Goal: Complete application form: Complete application form

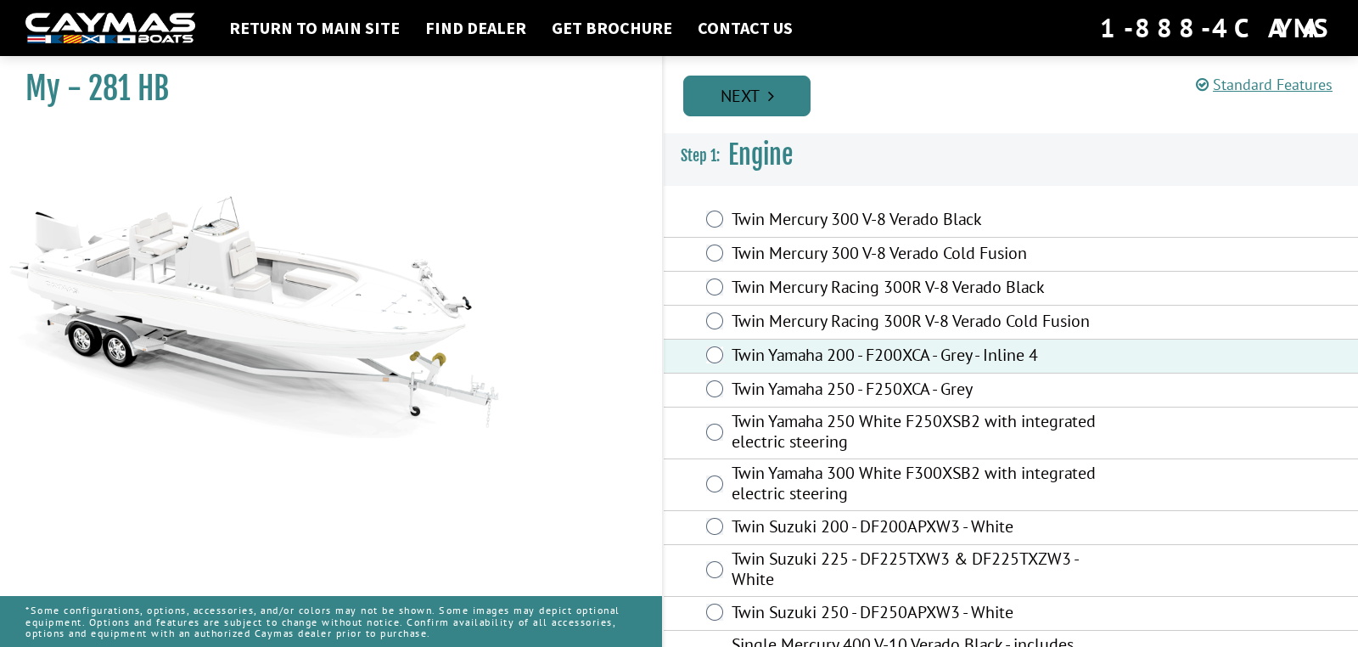
click at [755, 100] on link "Next" at bounding box center [746, 96] width 127 height 41
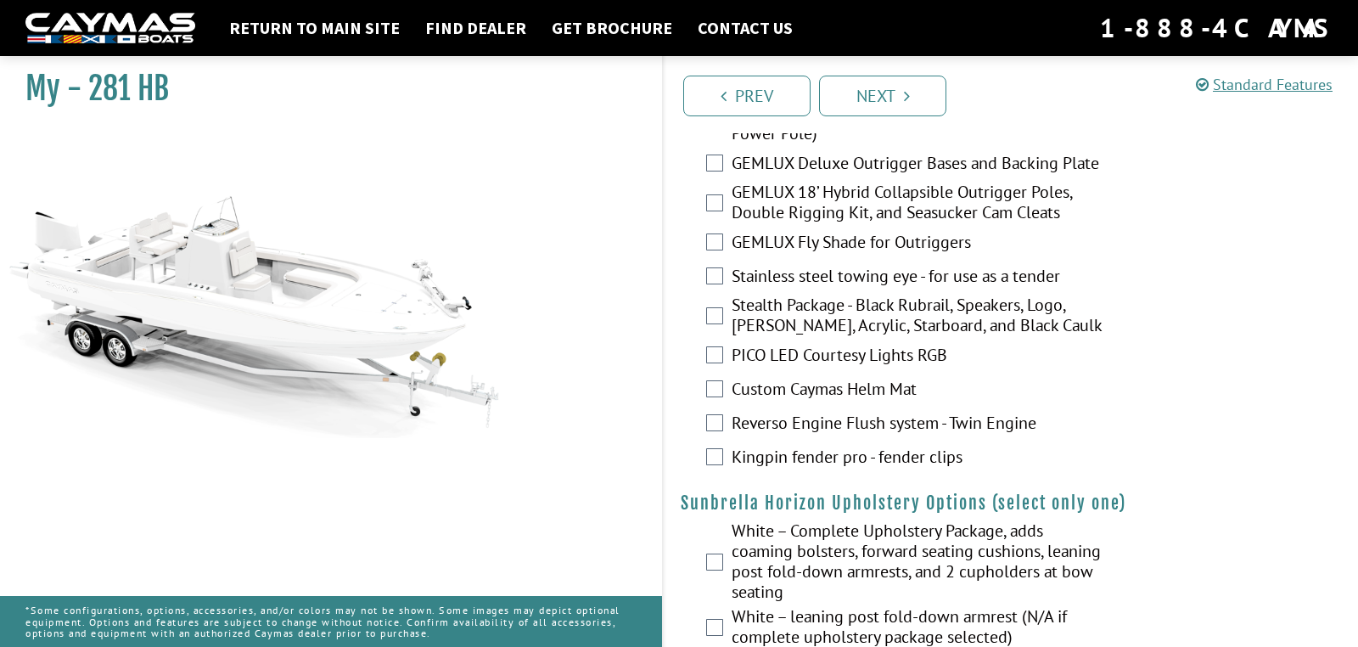
scroll to position [3179, 0]
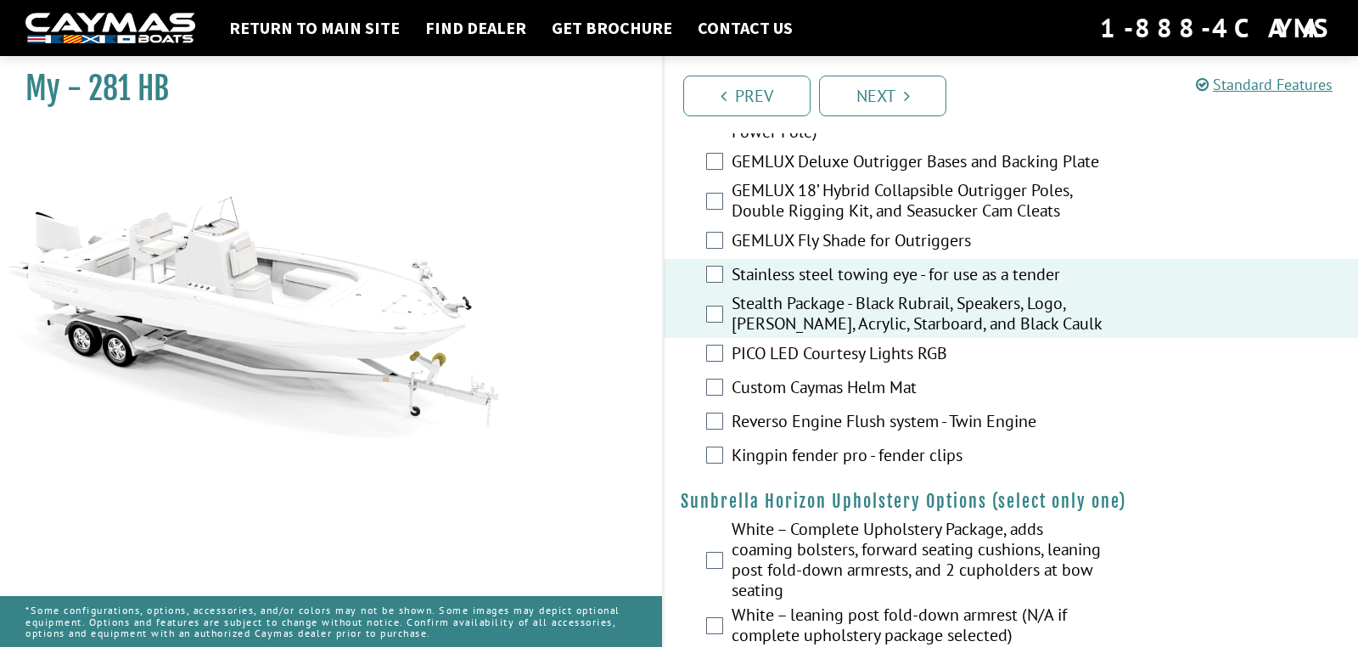
click at [724, 372] on div "PICO LED Courtesy Lights RGB" at bounding box center [1011, 355] width 694 height 34
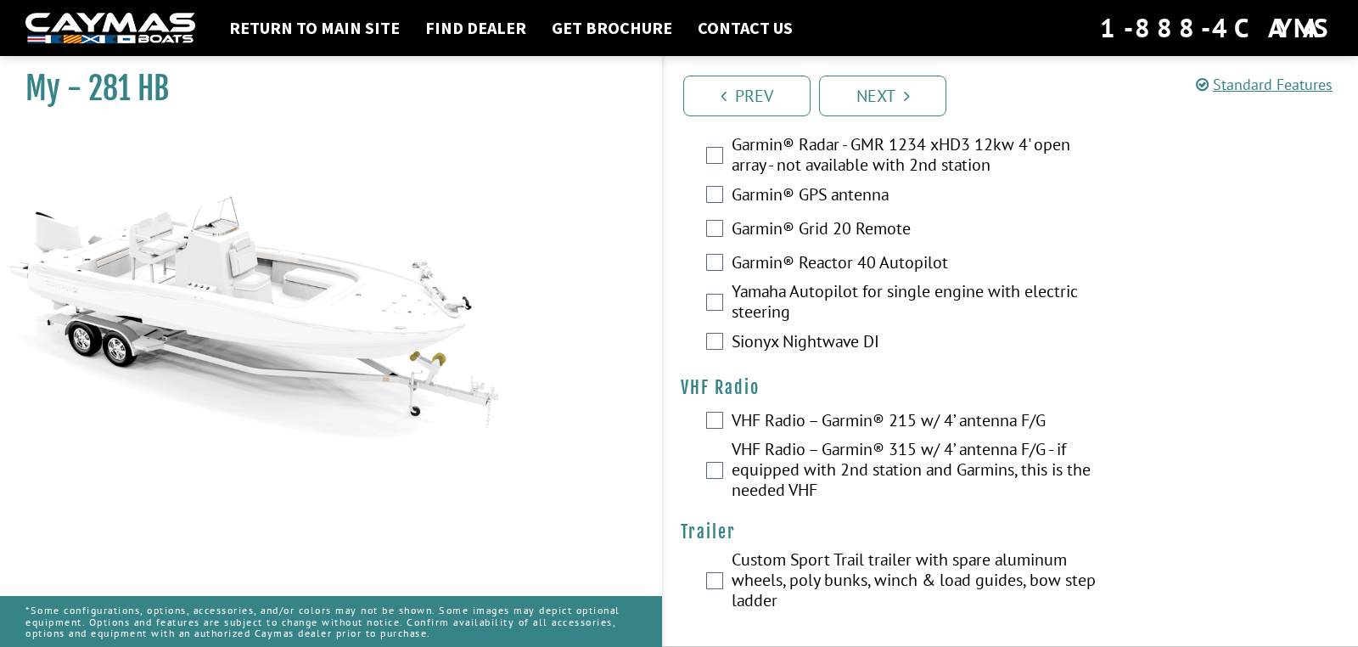
scroll to position [5304, 0]
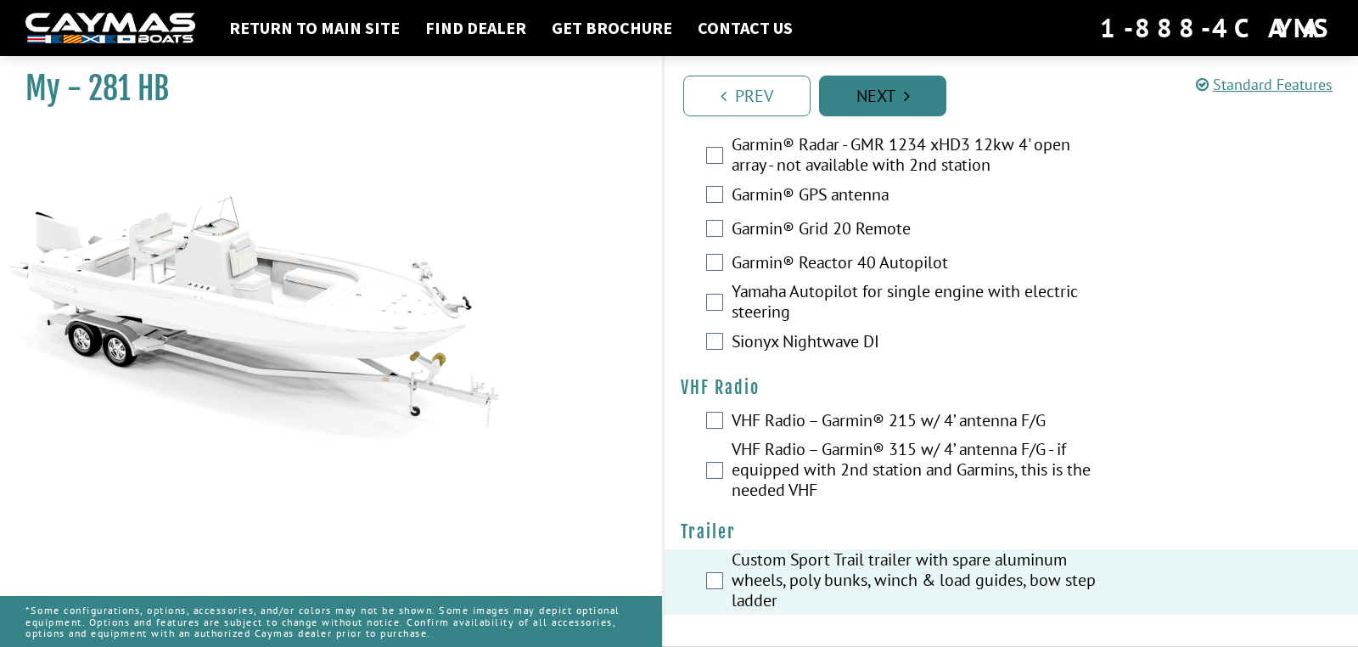
click at [887, 98] on link "Next" at bounding box center [882, 96] width 127 height 41
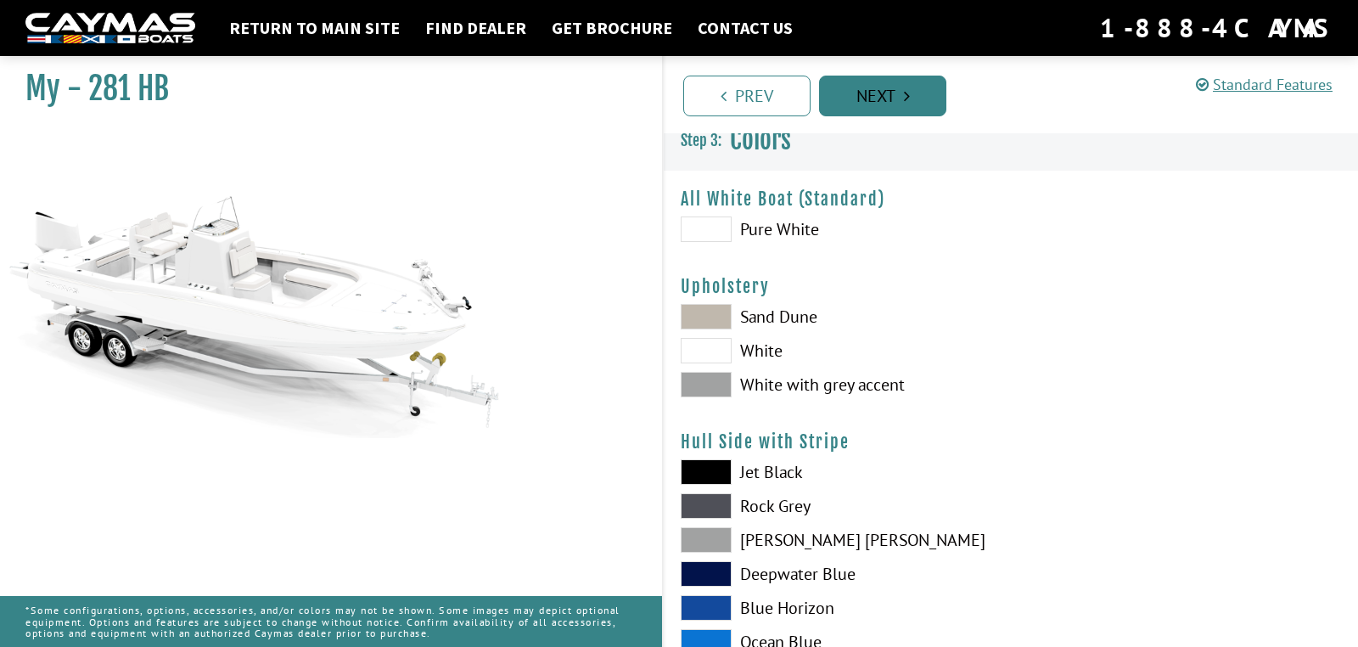
scroll to position [0, 0]
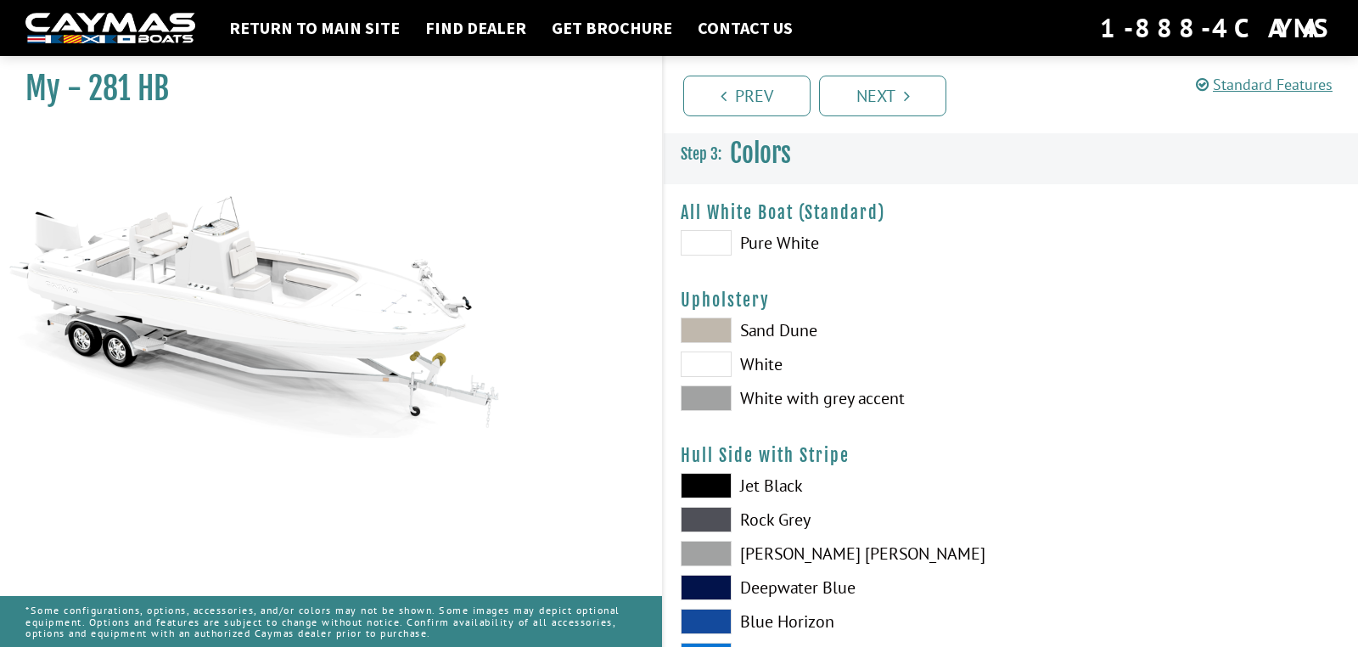
click at [705, 332] on span at bounding box center [706, 329] width 51 height 25
click at [713, 397] on span at bounding box center [706, 397] width 51 height 25
click at [701, 324] on span at bounding box center [706, 329] width 51 height 25
click at [710, 364] on span at bounding box center [706, 363] width 51 height 25
click at [711, 397] on span at bounding box center [706, 397] width 51 height 25
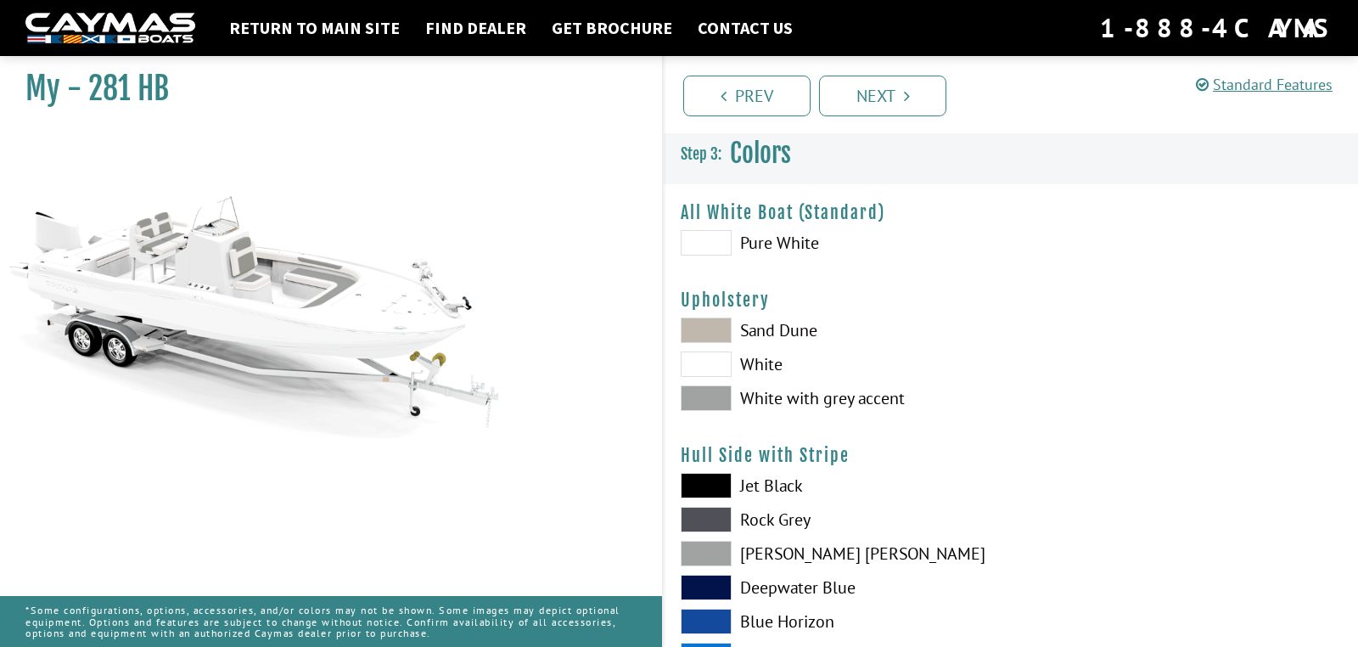
click at [712, 334] on span at bounding box center [706, 329] width 51 height 25
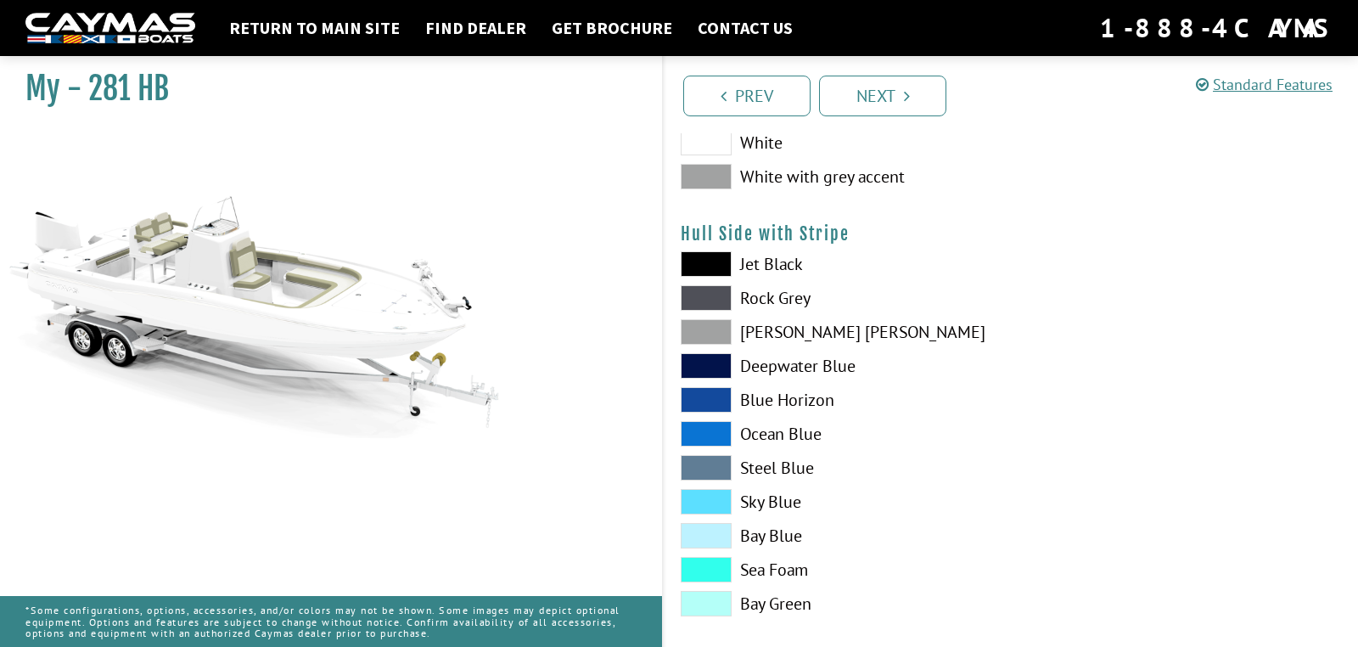
scroll to position [225, 0]
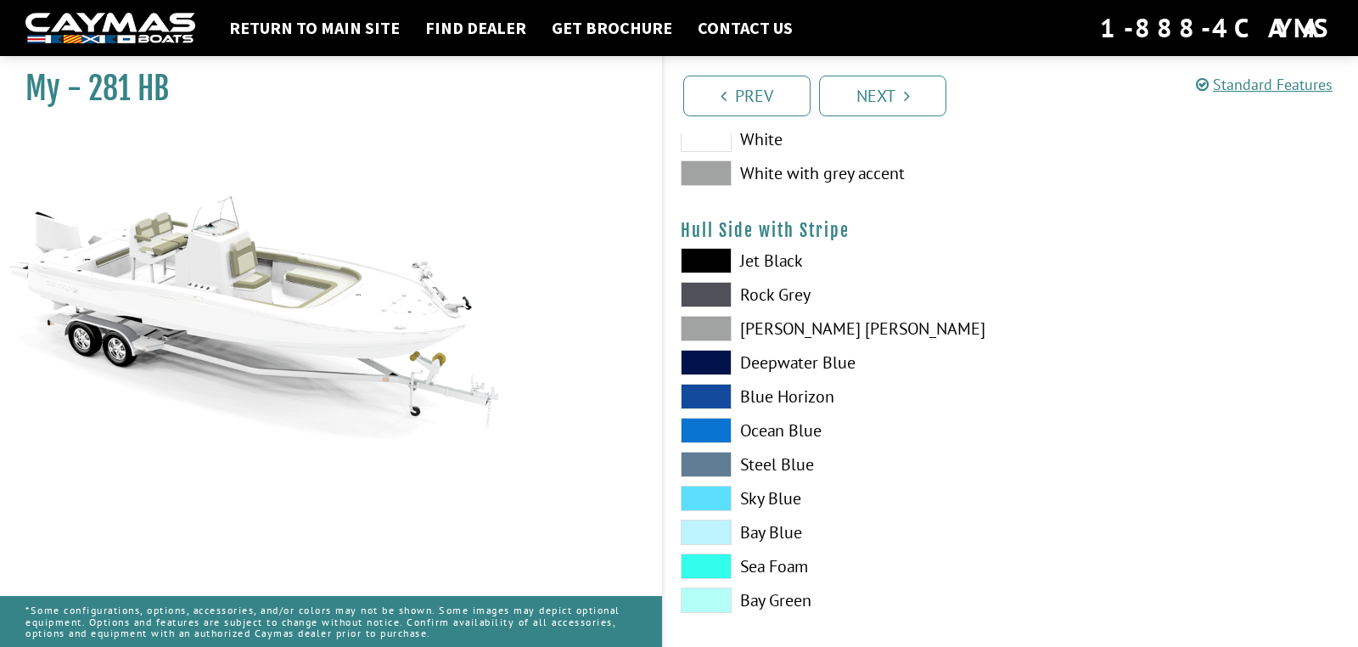
click at [712, 263] on span at bounding box center [706, 260] width 51 height 25
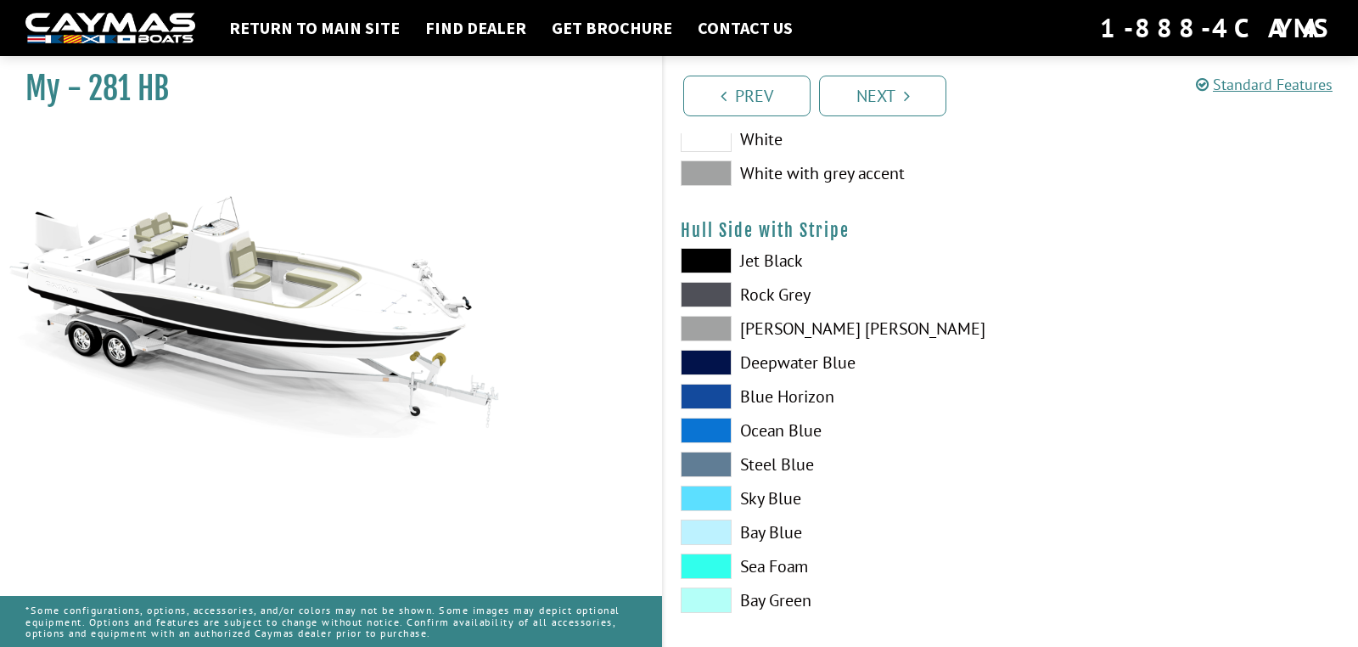
click at [715, 323] on span at bounding box center [706, 328] width 51 height 25
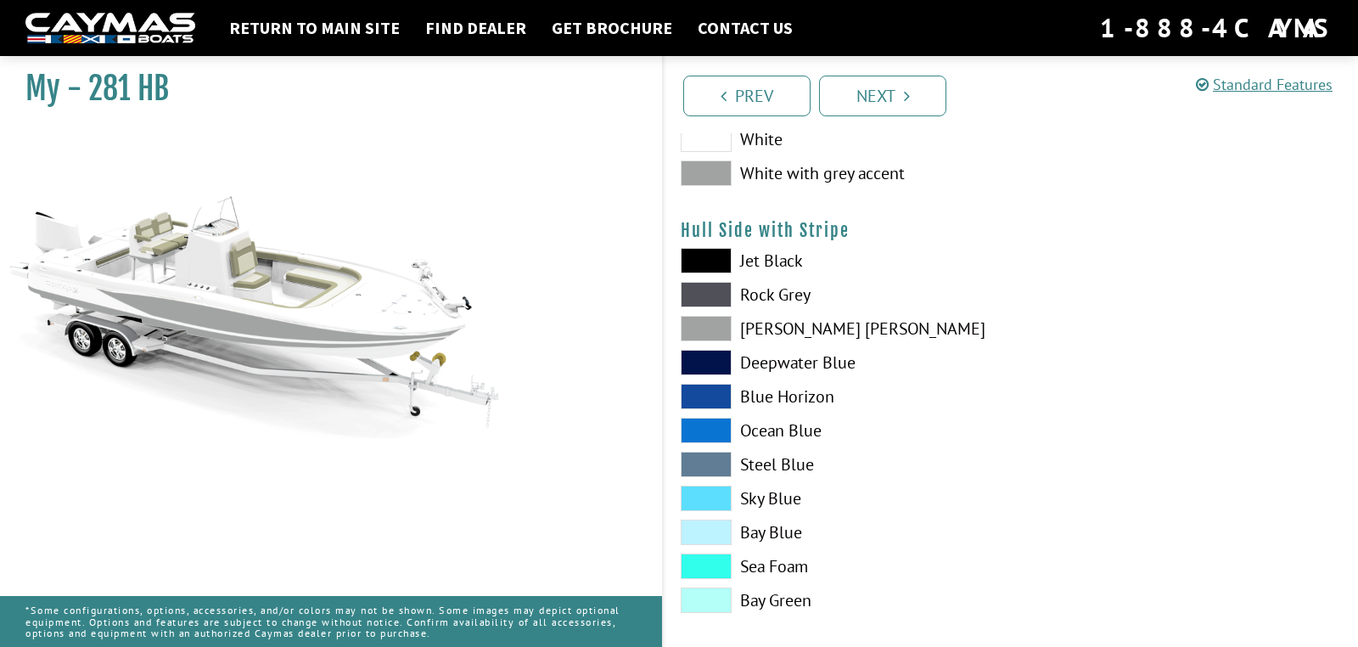
click at [714, 427] on span at bounding box center [706, 430] width 51 height 25
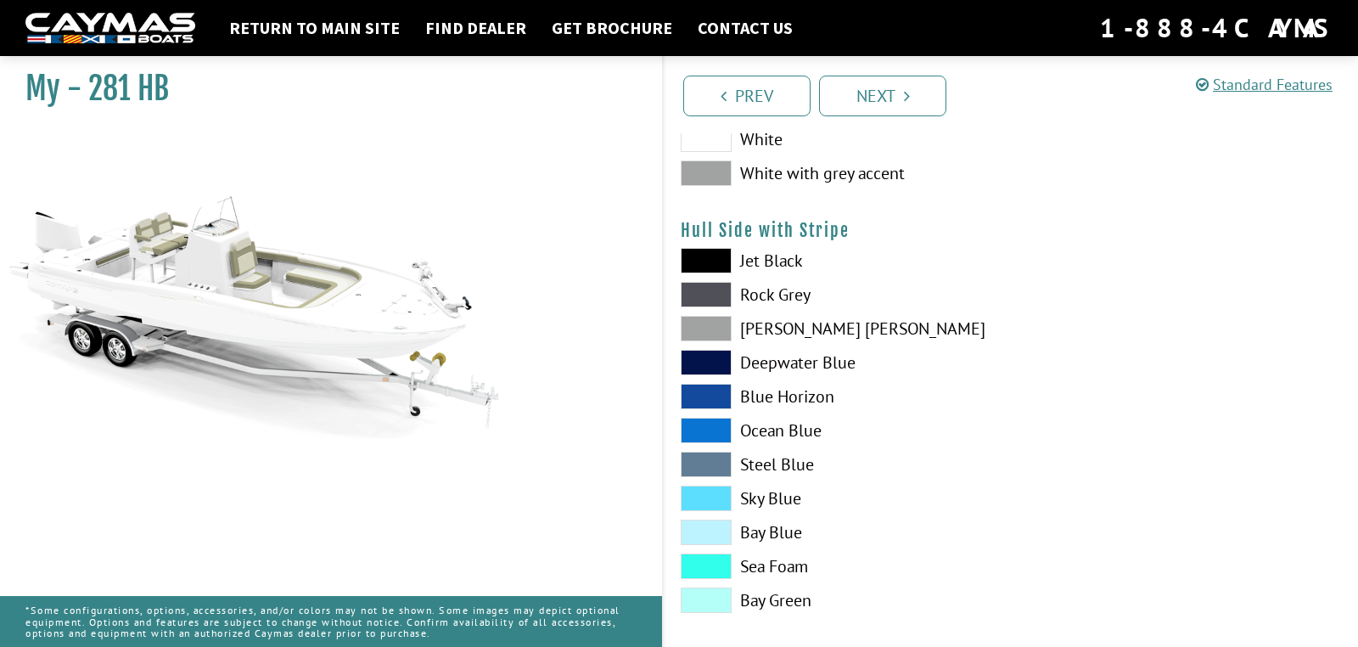
click at [710, 428] on span at bounding box center [706, 430] width 51 height 25
click at [709, 497] on span at bounding box center [706, 497] width 51 height 25
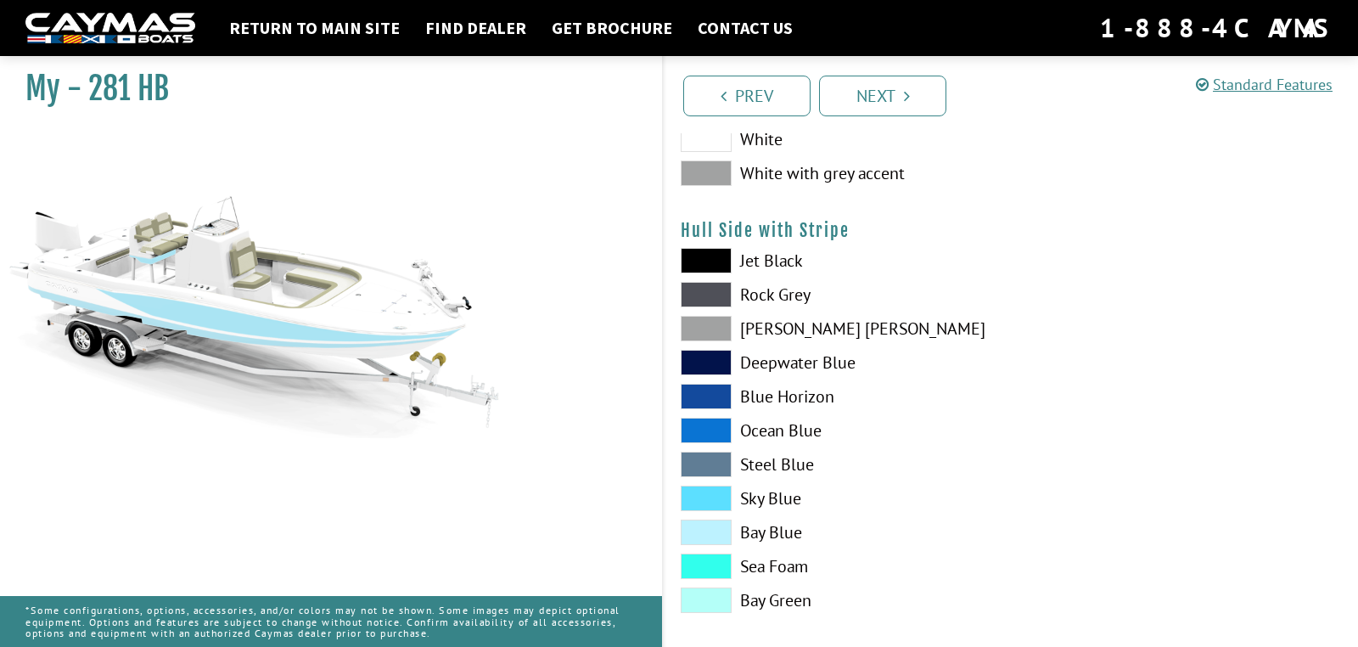
click at [715, 326] on span at bounding box center [706, 328] width 51 height 25
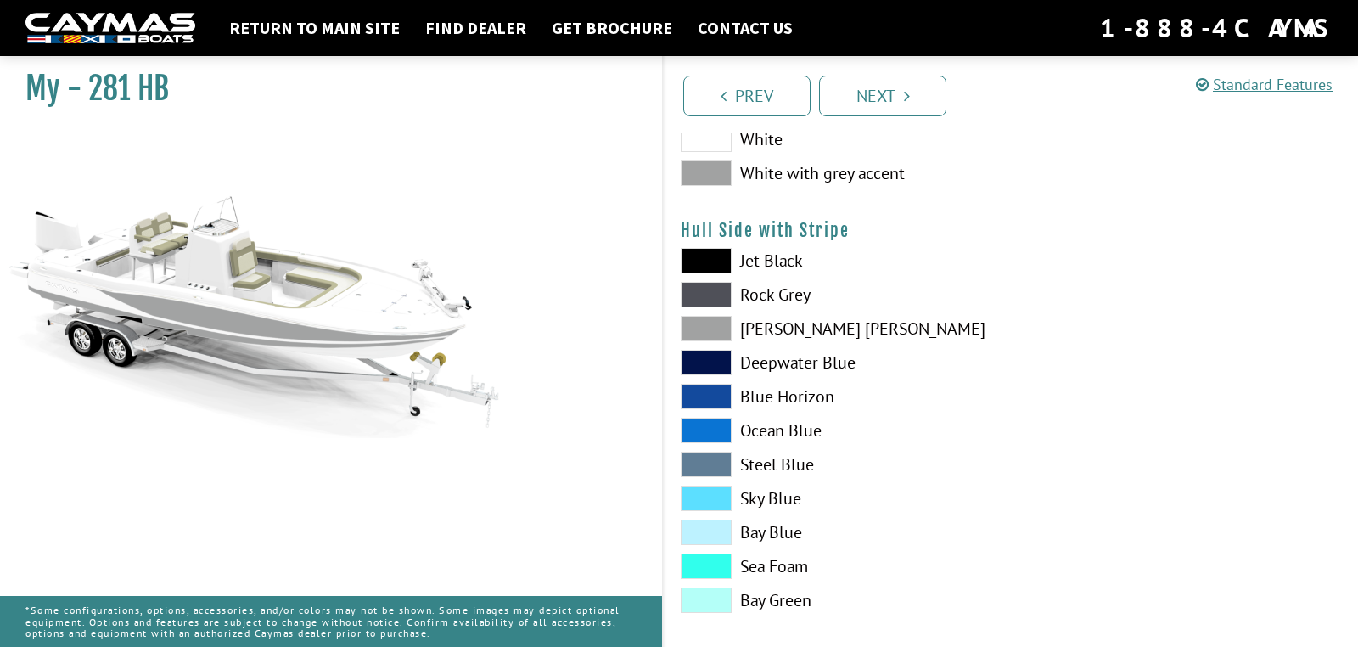
click at [710, 289] on span at bounding box center [706, 294] width 51 height 25
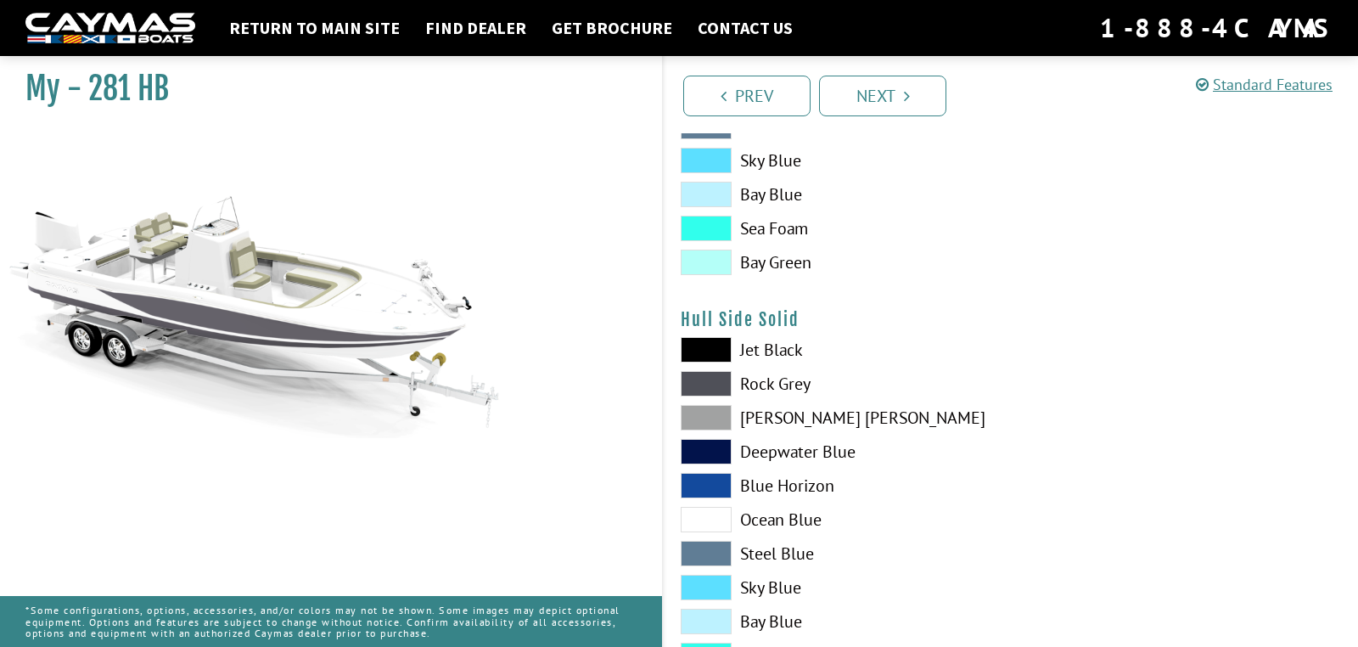
scroll to position [575, 0]
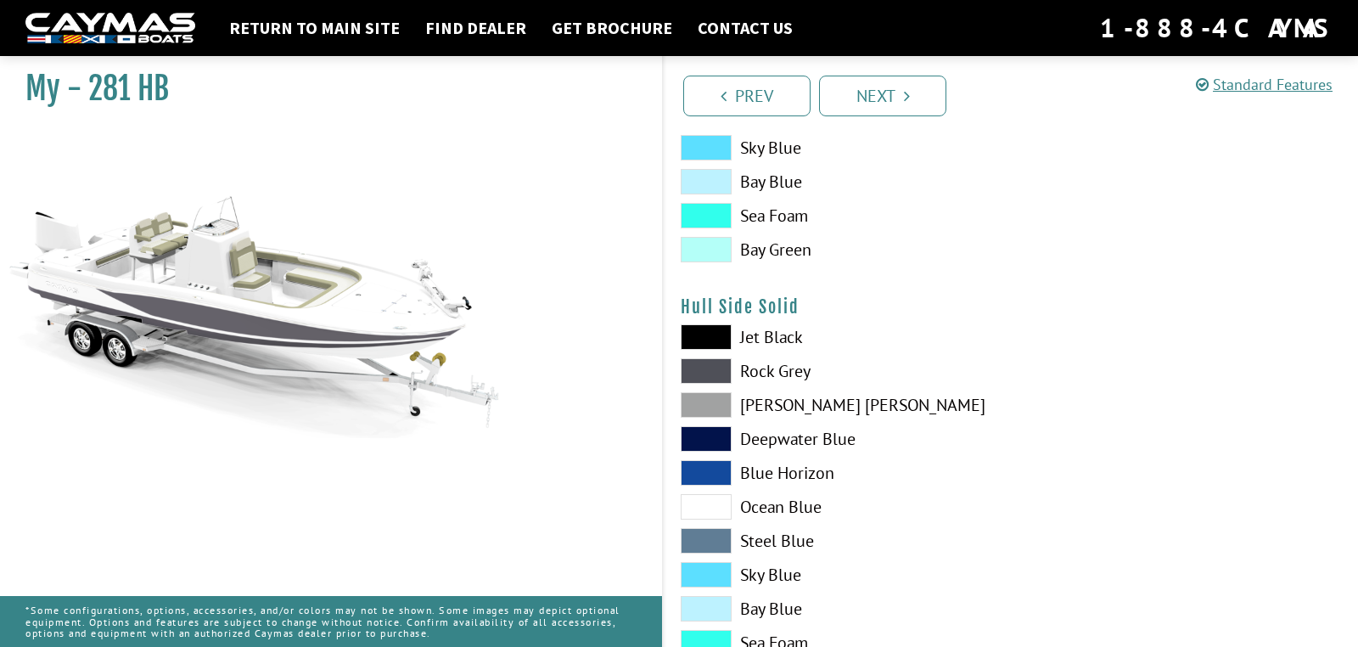
click at [714, 401] on span at bounding box center [706, 404] width 51 height 25
click at [705, 328] on span at bounding box center [706, 336] width 51 height 25
click at [710, 371] on span at bounding box center [706, 370] width 51 height 25
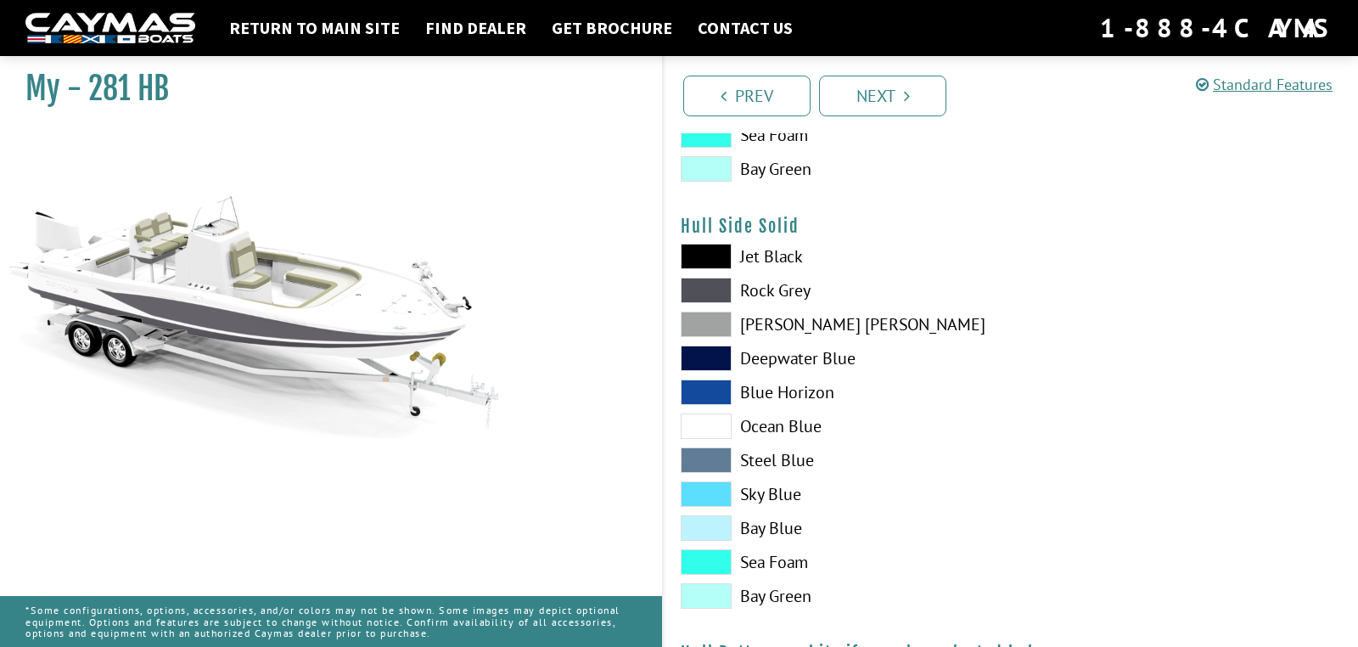
scroll to position [700, 0]
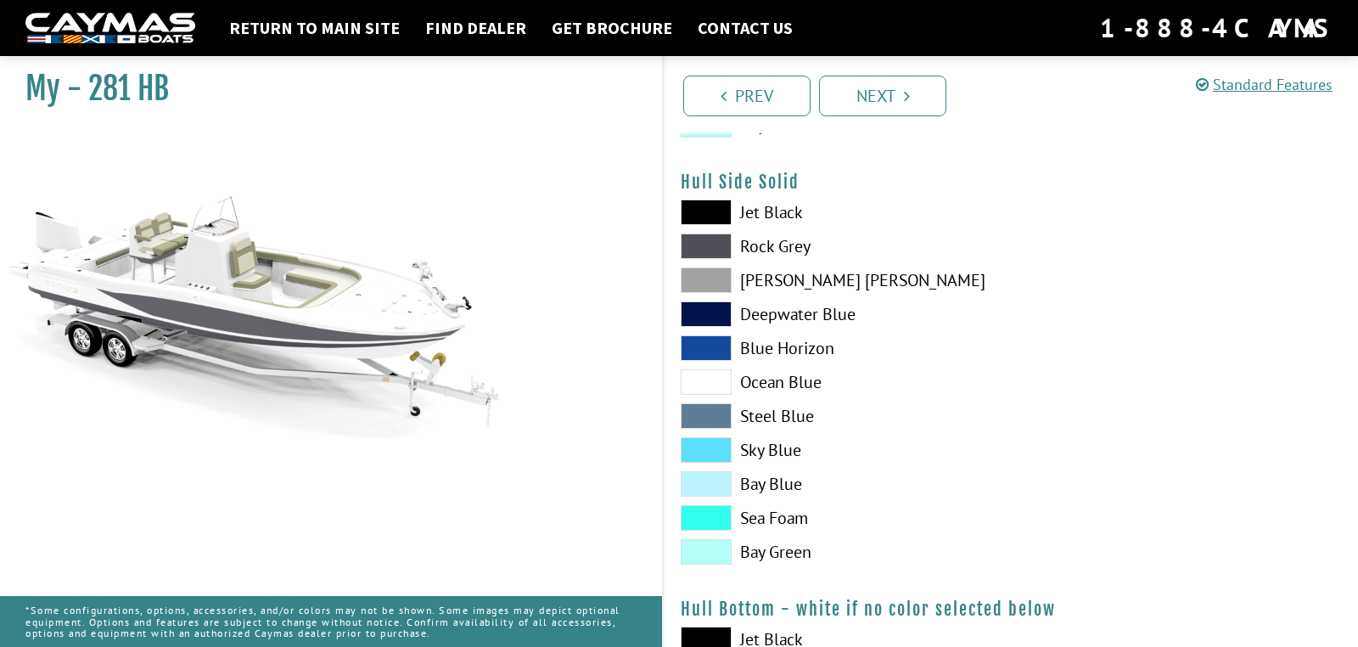
click at [717, 344] on span at bounding box center [706, 347] width 51 height 25
click at [714, 455] on span at bounding box center [706, 449] width 51 height 25
click at [704, 207] on span at bounding box center [706, 211] width 51 height 25
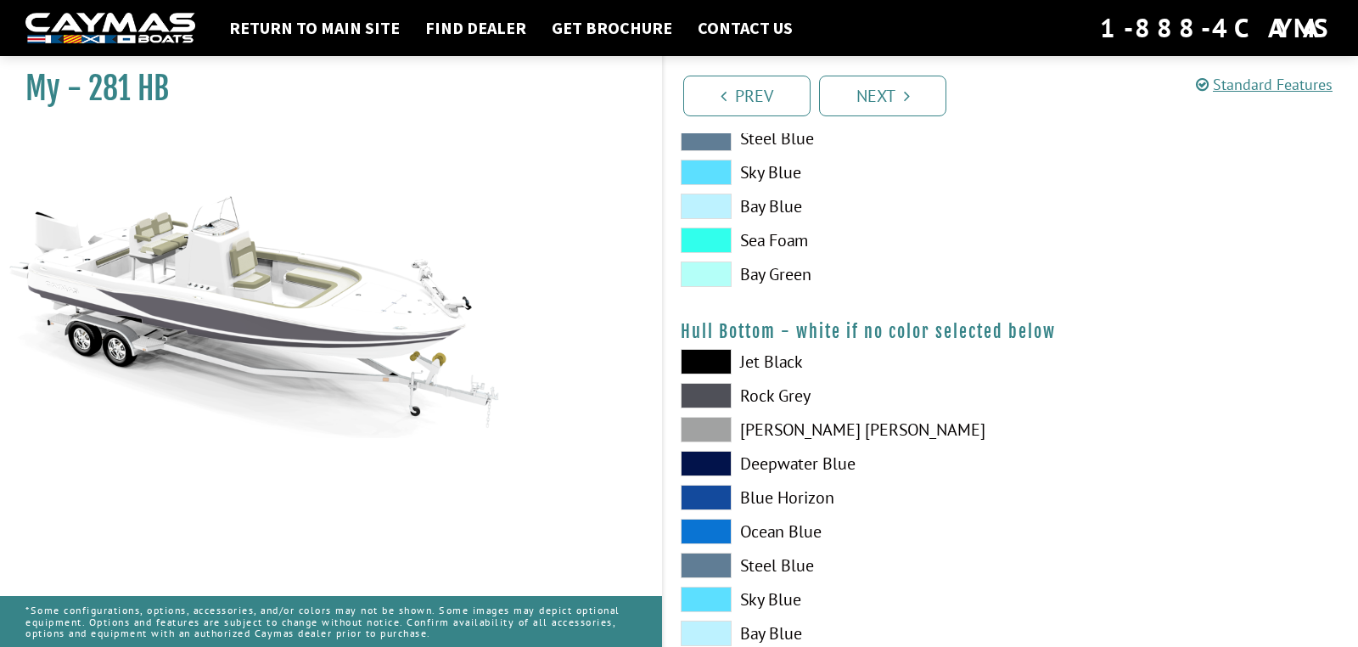
scroll to position [981, 0]
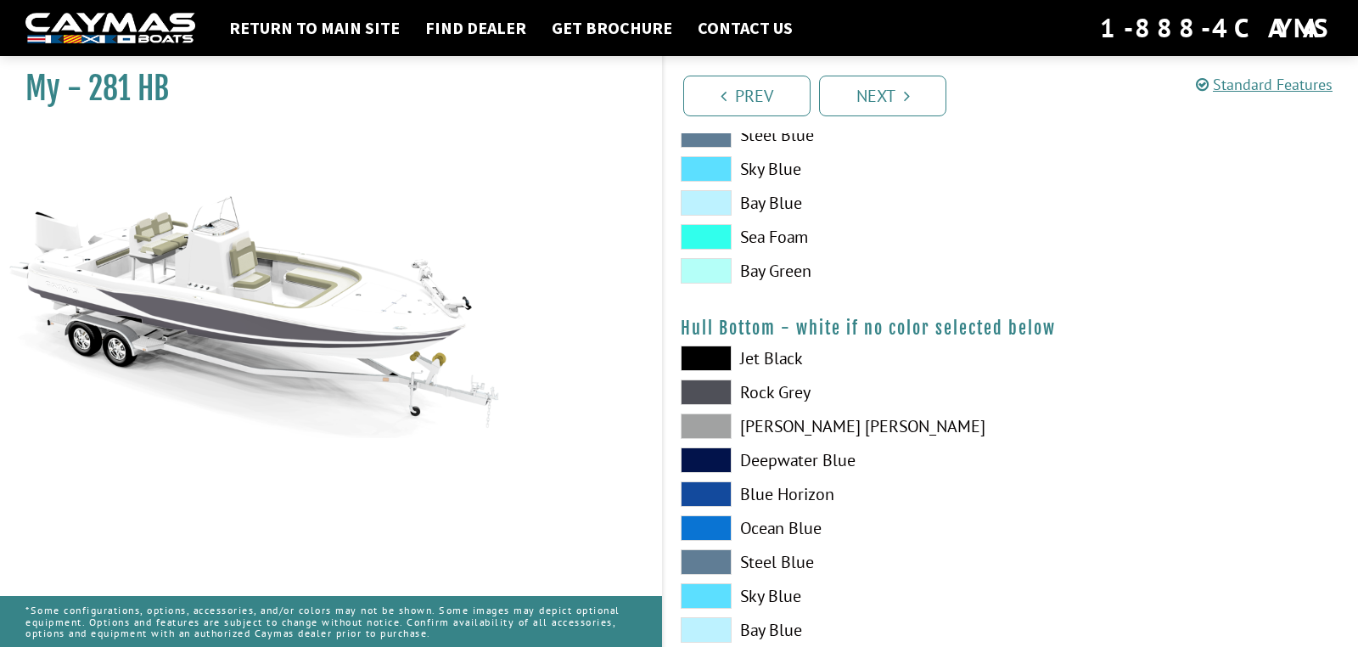
click at [708, 355] on span at bounding box center [706, 357] width 51 height 25
click at [704, 390] on span at bounding box center [706, 391] width 51 height 25
click at [699, 463] on span at bounding box center [706, 459] width 51 height 25
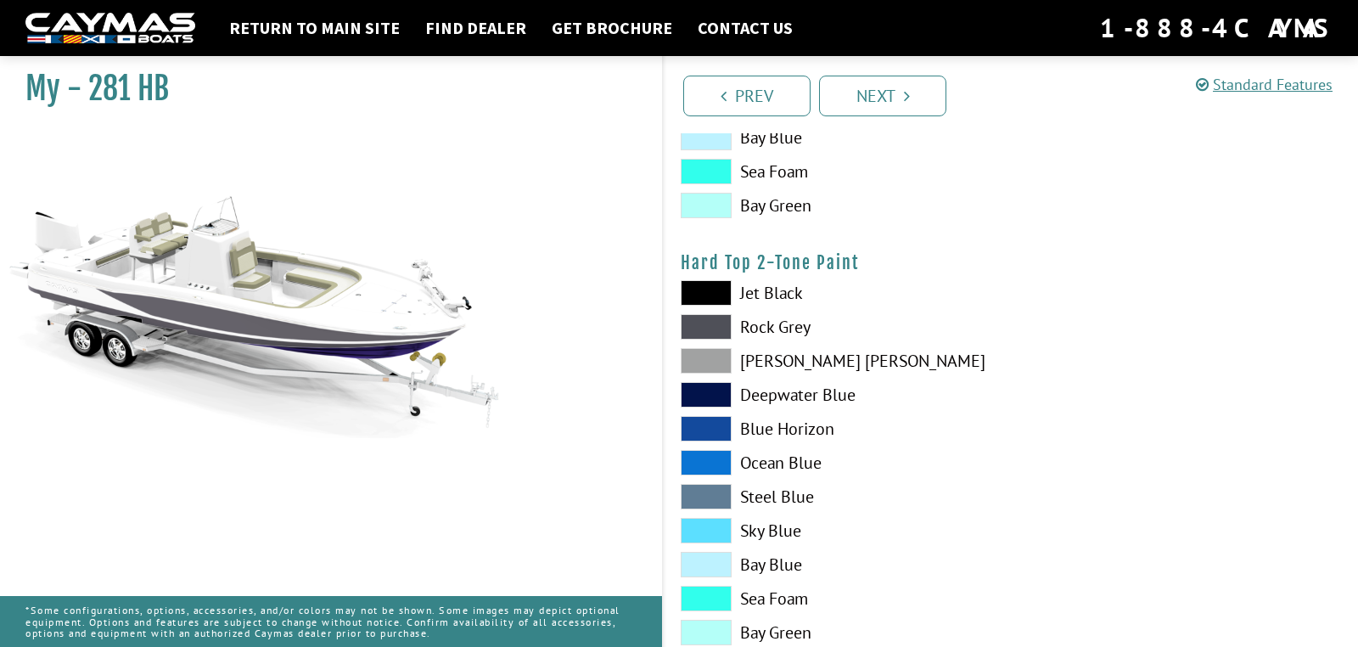
scroll to position [1512, 0]
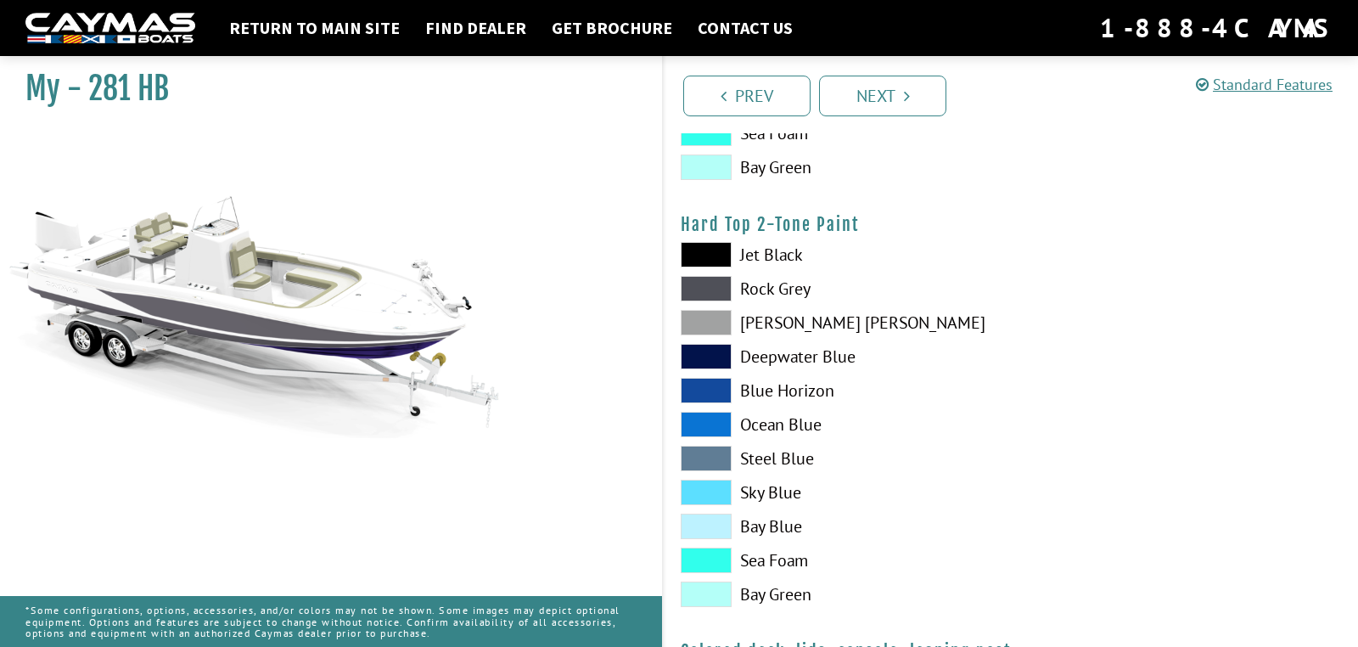
click at [710, 250] on span at bounding box center [706, 254] width 51 height 25
click at [700, 284] on span at bounding box center [706, 288] width 51 height 25
click at [705, 321] on span at bounding box center [706, 322] width 51 height 25
click at [710, 250] on span at bounding box center [706, 254] width 51 height 25
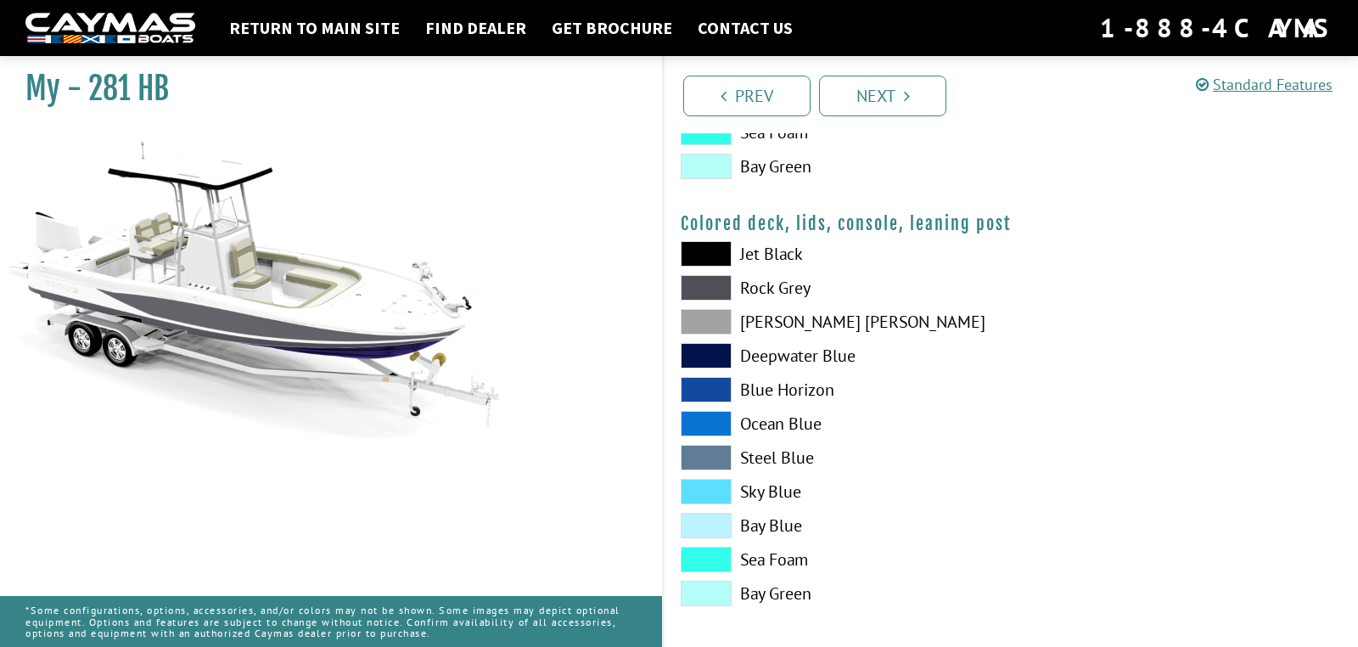
scroll to position [1948, 0]
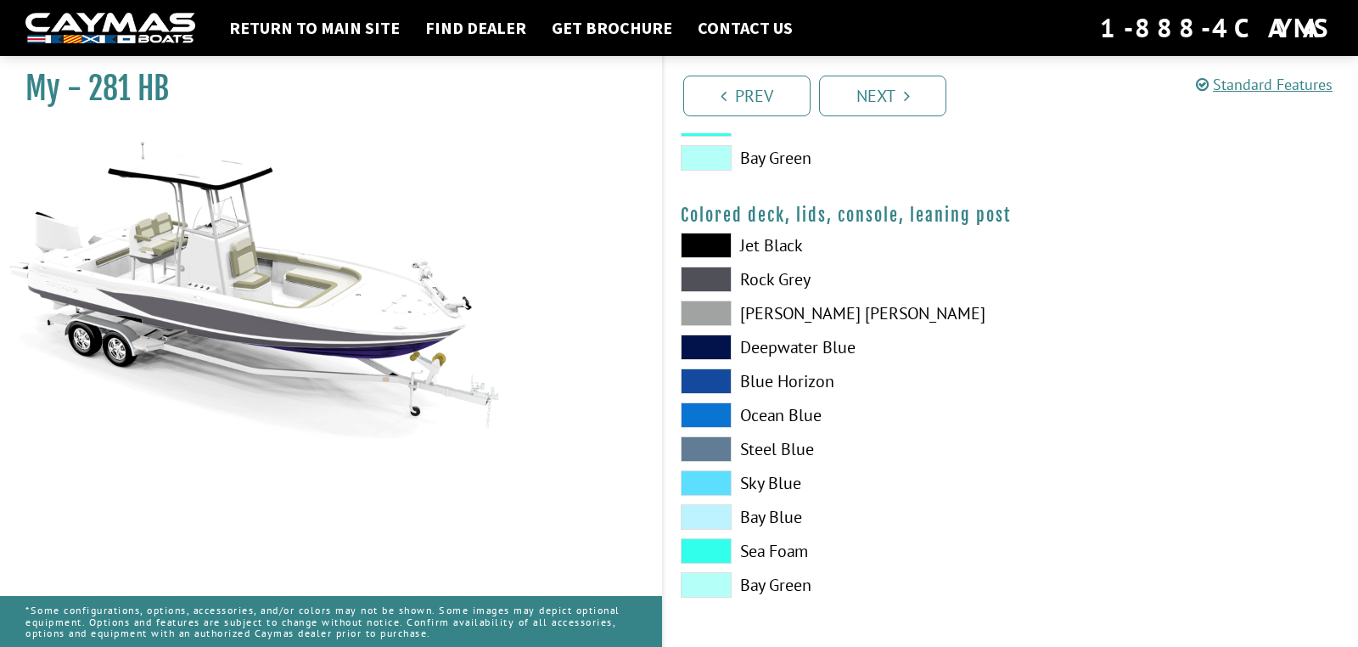
click at [708, 238] on span at bounding box center [706, 245] width 51 height 25
click at [711, 271] on span at bounding box center [706, 279] width 51 height 25
click at [704, 239] on span at bounding box center [706, 245] width 51 height 25
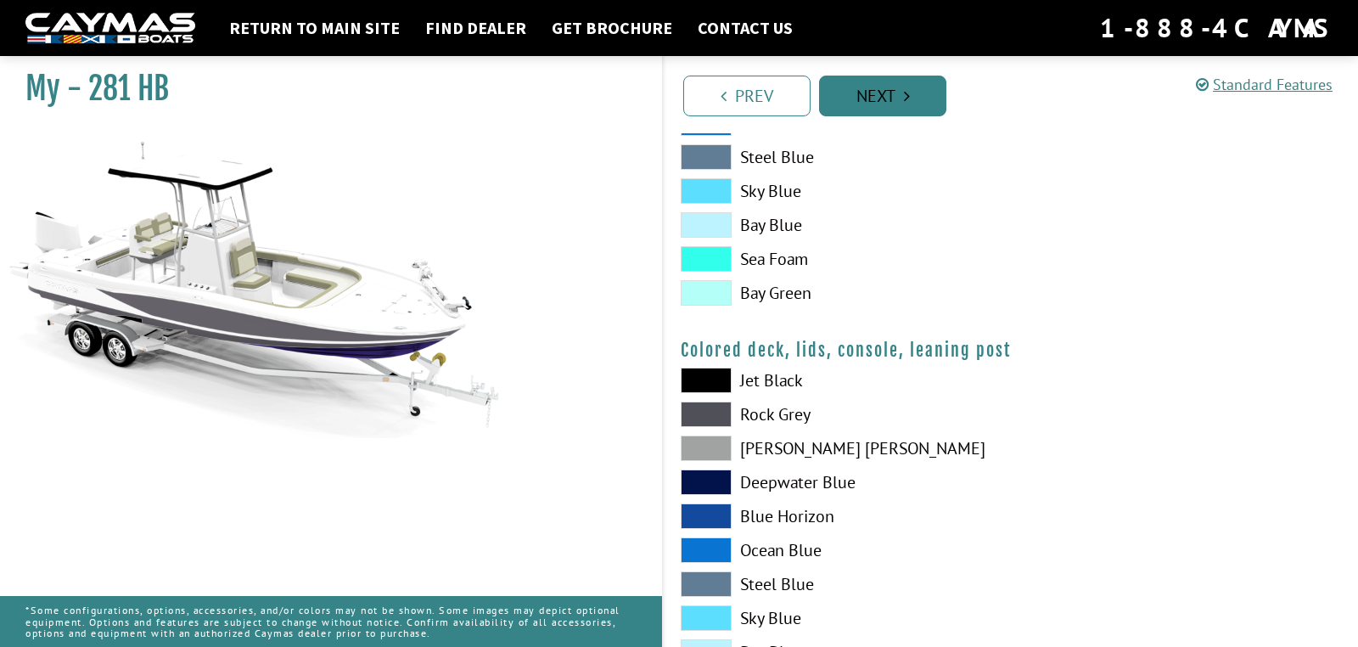
click at [882, 100] on link "Next" at bounding box center [882, 96] width 127 height 41
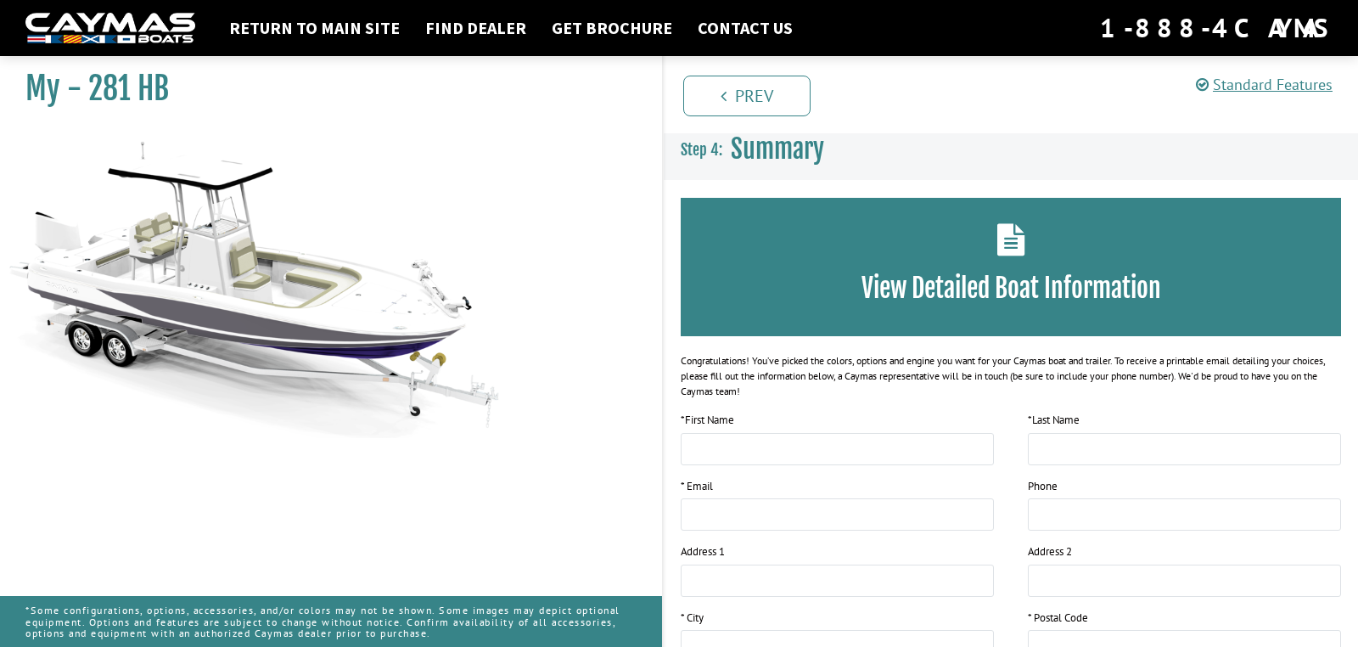
scroll to position [0, 0]
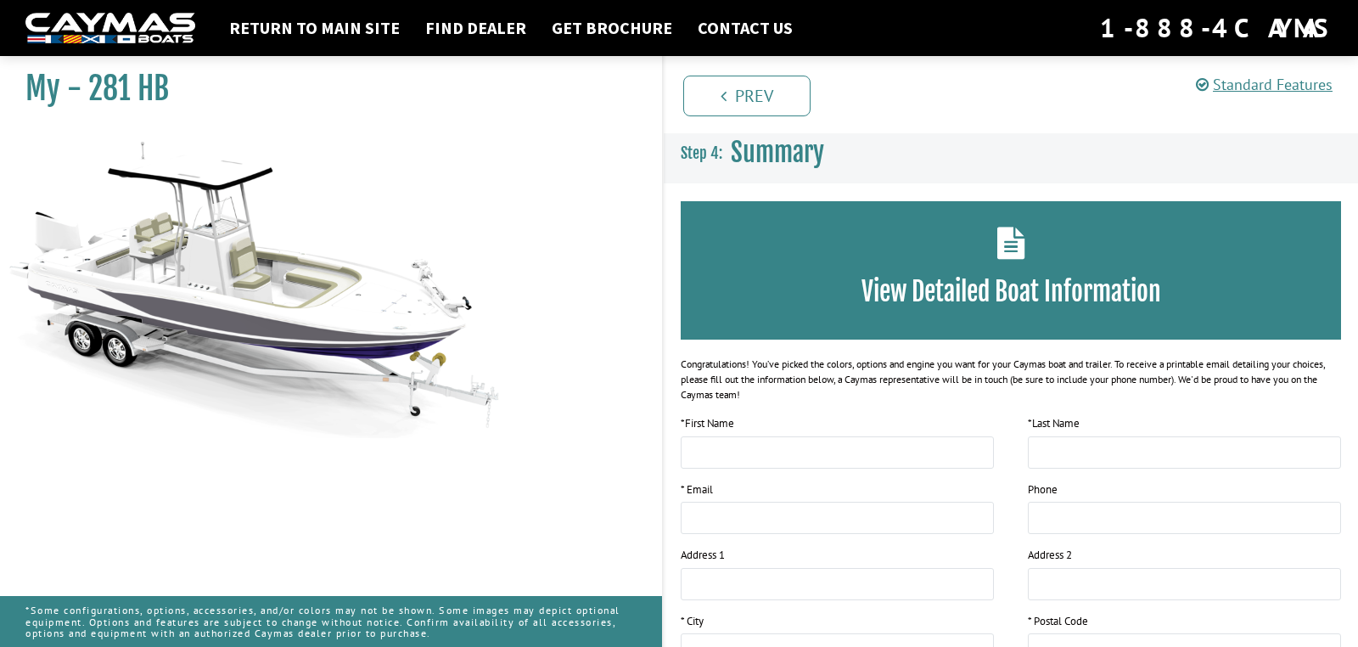
click at [1034, 283] on h3 "View Detailed Boat Information" at bounding box center [1010, 291] width 609 height 31
click at [353, 325] on img at bounding box center [254, 283] width 509 height 309
